Goal: Task Accomplishment & Management: Manage account settings

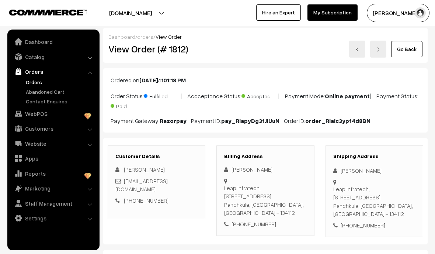
scroll to position [382, 0]
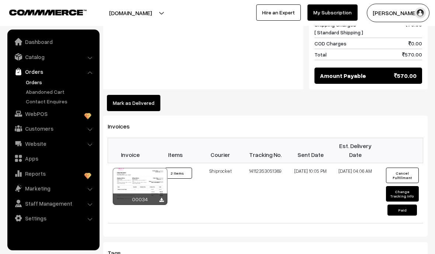
click at [87, 54] on link "Catalog" at bounding box center [53, 56] width 88 height 13
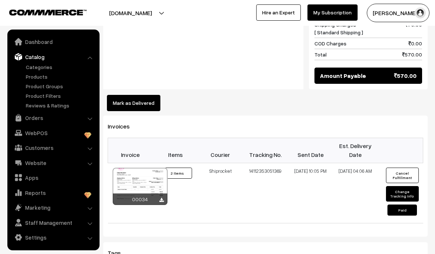
click at [42, 77] on link "Products" at bounding box center [60, 77] width 73 height 8
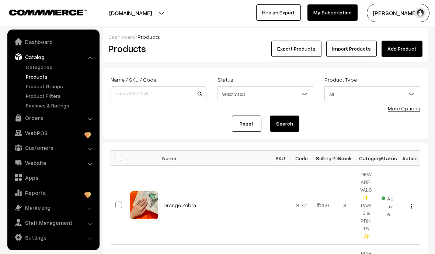
click at [46, 67] on link "Categories" at bounding box center [60, 67] width 73 height 8
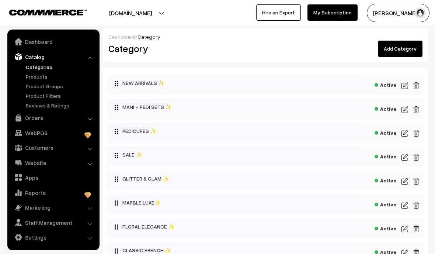
click at [44, 75] on link "Products" at bounding box center [60, 77] width 73 height 8
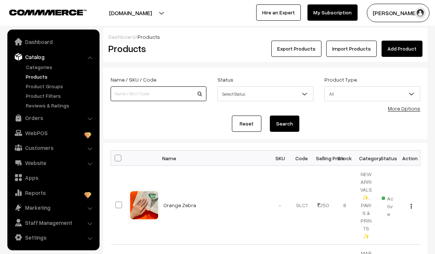
click at [143, 95] on input at bounding box center [159, 93] width 96 height 15
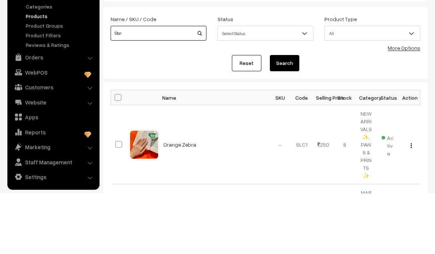
type input "Star"
click at [288, 115] on button "Search" at bounding box center [284, 123] width 29 height 16
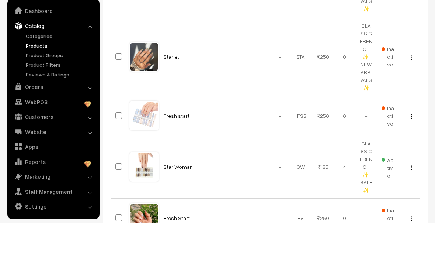
scroll to position [190, 0]
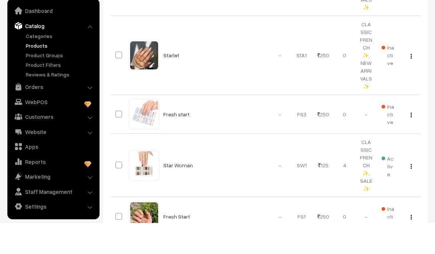
click at [178, 193] on link "Star Woman" at bounding box center [177, 196] width 29 height 6
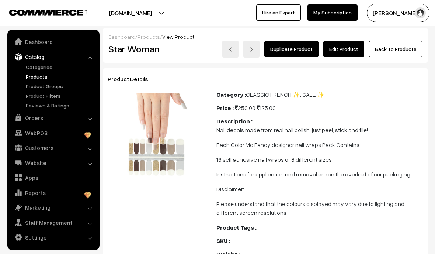
click at [354, 52] on link "Edit Product" at bounding box center [343, 49] width 41 height 16
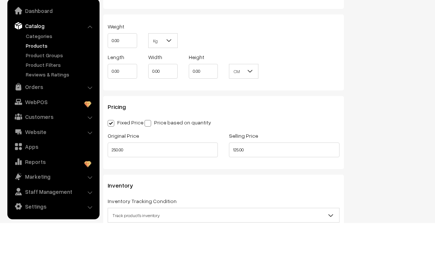
scroll to position [487, 0]
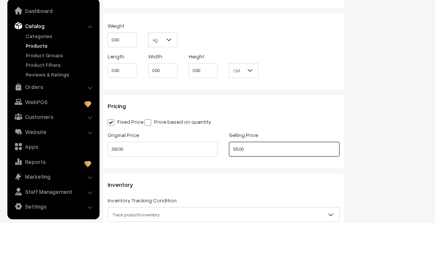
click at [266, 173] on input "125.00" at bounding box center [284, 180] width 110 height 15
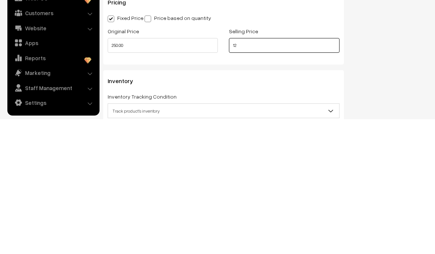
type input "1"
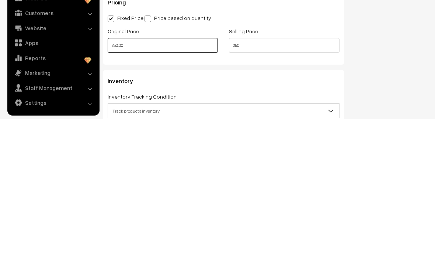
click at [186, 173] on input "250.00" at bounding box center [163, 180] width 110 height 15
type input "250.00"
type input "2"
click at [399, 76] on div "Status Active Inactive Active Publish Date Product Type -- Select -- -- Select …" at bounding box center [391, 17] width 84 height 873
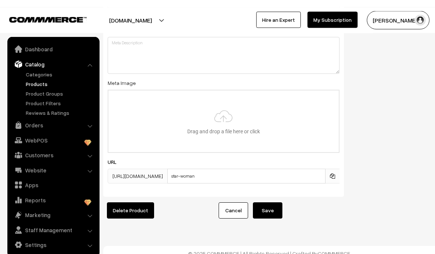
scroll to position [1025, 0]
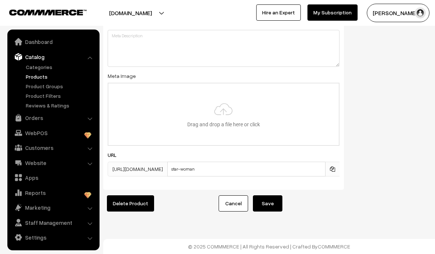
click at [272, 202] on button "Save" at bounding box center [267, 203] width 29 height 16
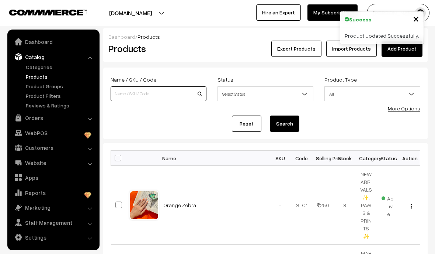
click at [153, 91] on input at bounding box center [159, 93] width 96 height 15
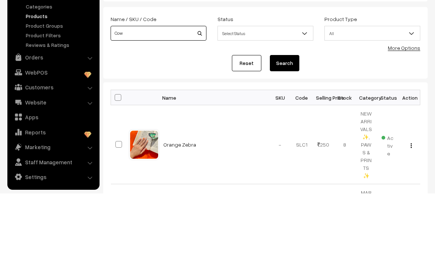
type input "Cow"
click at [291, 115] on button "Search" at bounding box center [284, 123] width 29 height 16
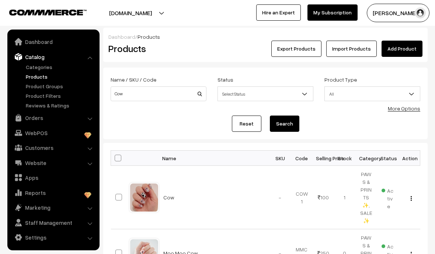
click at [170, 194] on link "Cow" at bounding box center [168, 197] width 11 height 6
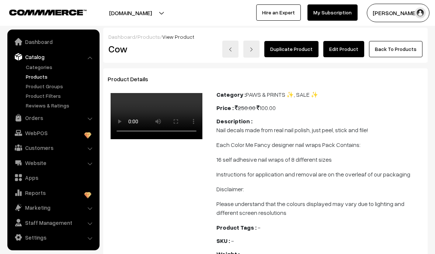
click at [346, 52] on link "Edit Product" at bounding box center [343, 49] width 41 height 16
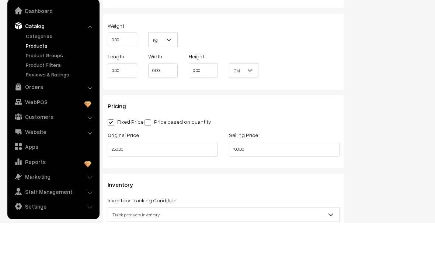
scroll to position [502, 0]
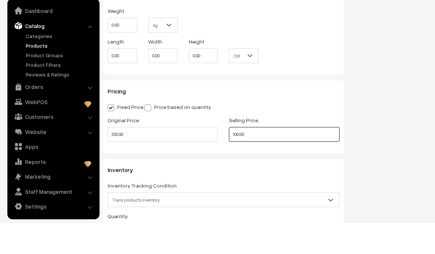
click at [268, 158] on input "100.00" at bounding box center [284, 165] width 110 height 15
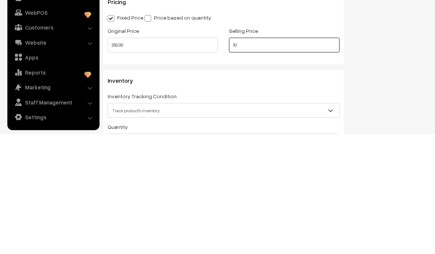
type input "1"
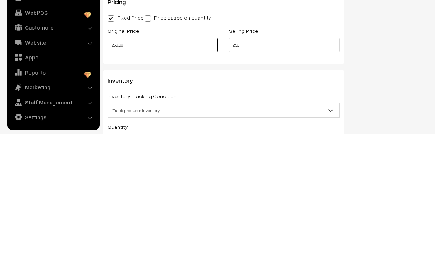
click at [164, 158] on input "250.00" at bounding box center [163, 165] width 110 height 15
type input "250.00"
type input "2"
click at [399, 84] on div "Status Active Inactive Active Publish Date Product Type -- Select -- -- Select …" at bounding box center [391, 2] width 84 height 873
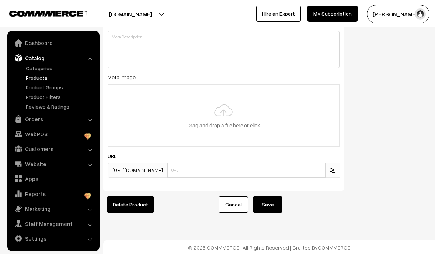
scroll to position [1025, 0]
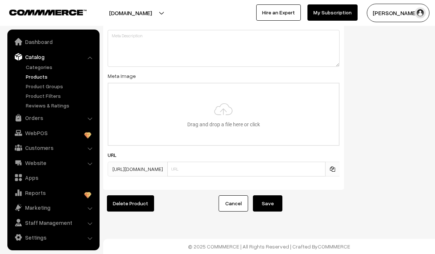
click at [270, 207] on button "Save" at bounding box center [267, 203] width 29 height 16
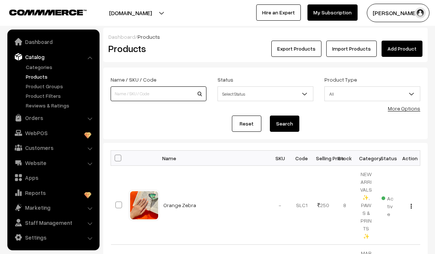
click at [168, 88] on input at bounding box center [159, 93] width 96 height 15
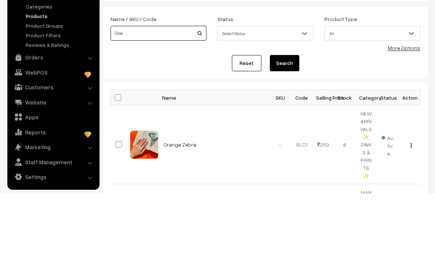
type input "Cow"
click at [283, 115] on button "Search" at bounding box center [284, 123] width 29 height 16
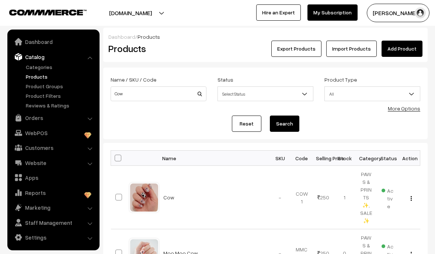
click at [169, 195] on link "Cow" at bounding box center [168, 197] width 11 height 6
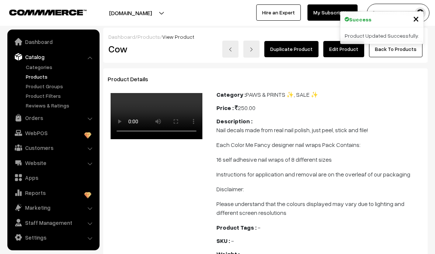
click at [338, 51] on link "Edit Product" at bounding box center [343, 49] width 41 height 16
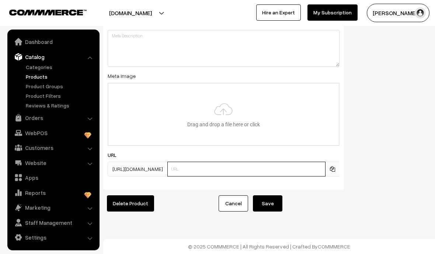
click at [285, 161] on input "text" at bounding box center [246, 168] width 158 height 15
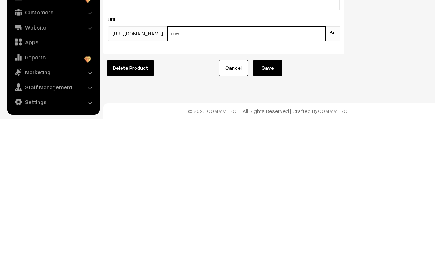
type input "cow"
click at [274, 195] on button "Save" at bounding box center [267, 203] width 29 height 16
